Goal: Task Accomplishment & Management: Use online tool/utility

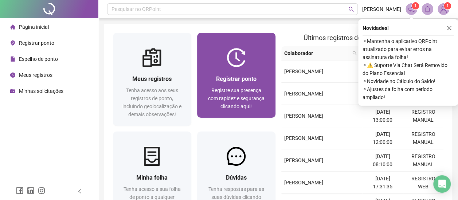
click at [253, 65] on div at bounding box center [236, 57] width 78 height 19
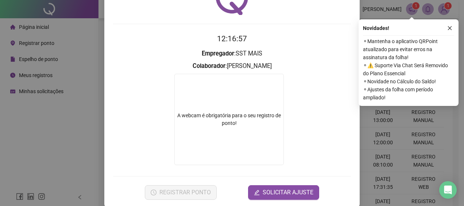
scroll to position [54, 0]
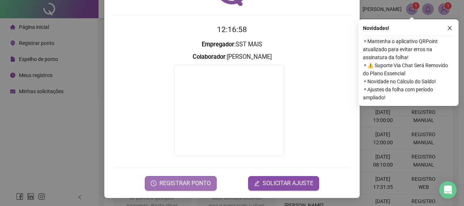
click at [178, 179] on span "REGISTRAR PONTO" at bounding box center [184, 183] width 51 height 9
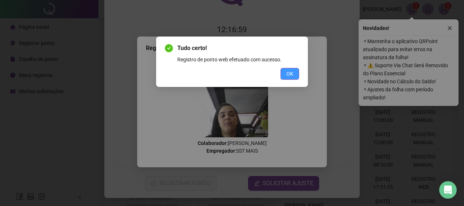
click at [290, 75] on span "OK" at bounding box center [289, 74] width 7 height 8
